Goal: Task Accomplishment & Management: Use online tool/utility

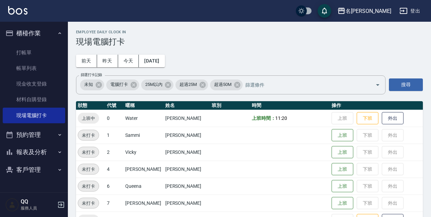
scroll to position [136, 0]
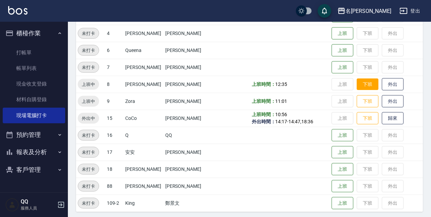
click at [358, 81] on button "下班" at bounding box center [368, 84] width 22 height 12
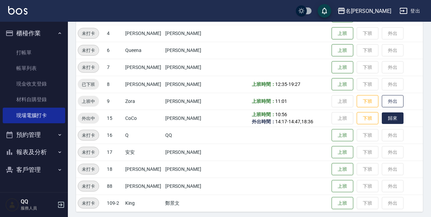
click at [392, 122] on button "歸來" at bounding box center [393, 118] width 22 height 12
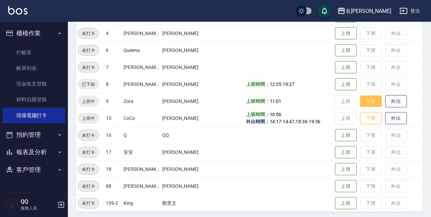
click at [371, 104] on button "下班" at bounding box center [371, 101] width 22 height 12
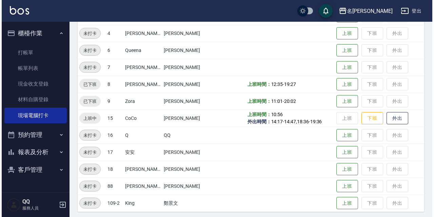
scroll to position [0, 0]
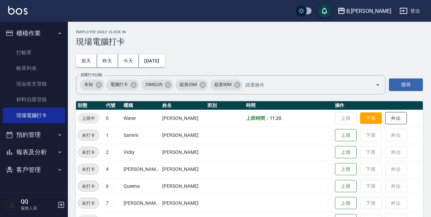
click at [366, 120] on button "下班" at bounding box center [371, 118] width 22 height 12
click at [421, 14] on button "登出" at bounding box center [410, 11] width 26 height 13
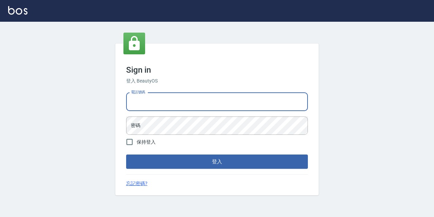
type input "0977888999"
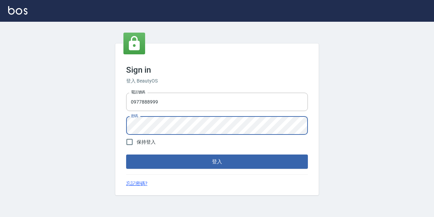
click at [126, 154] on button "登入" at bounding box center [217, 161] width 182 height 14
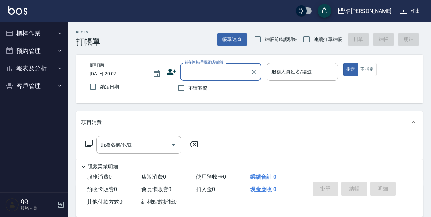
click at [38, 39] on button "櫃檯作業" at bounding box center [34, 33] width 62 height 18
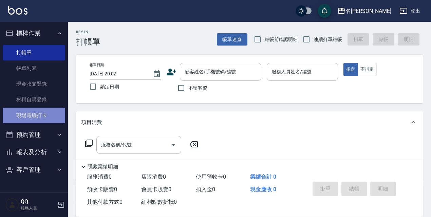
click at [28, 110] on link "現場電腦打卡" at bounding box center [34, 116] width 62 height 16
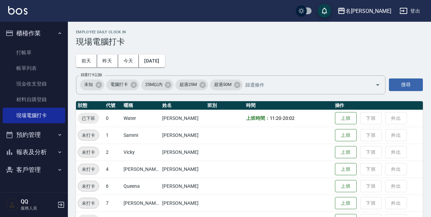
scroll to position [68, 0]
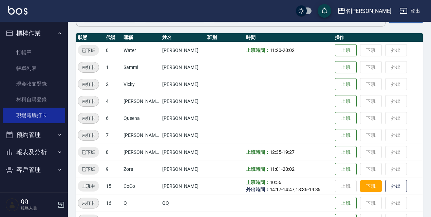
click at [371, 190] on button "下班" at bounding box center [371, 186] width 22 height 12
click at [413, 14] on button "登出" at bounding box center [410, 11] width 26 height 13
